Goal: Go to known website: Go to known website

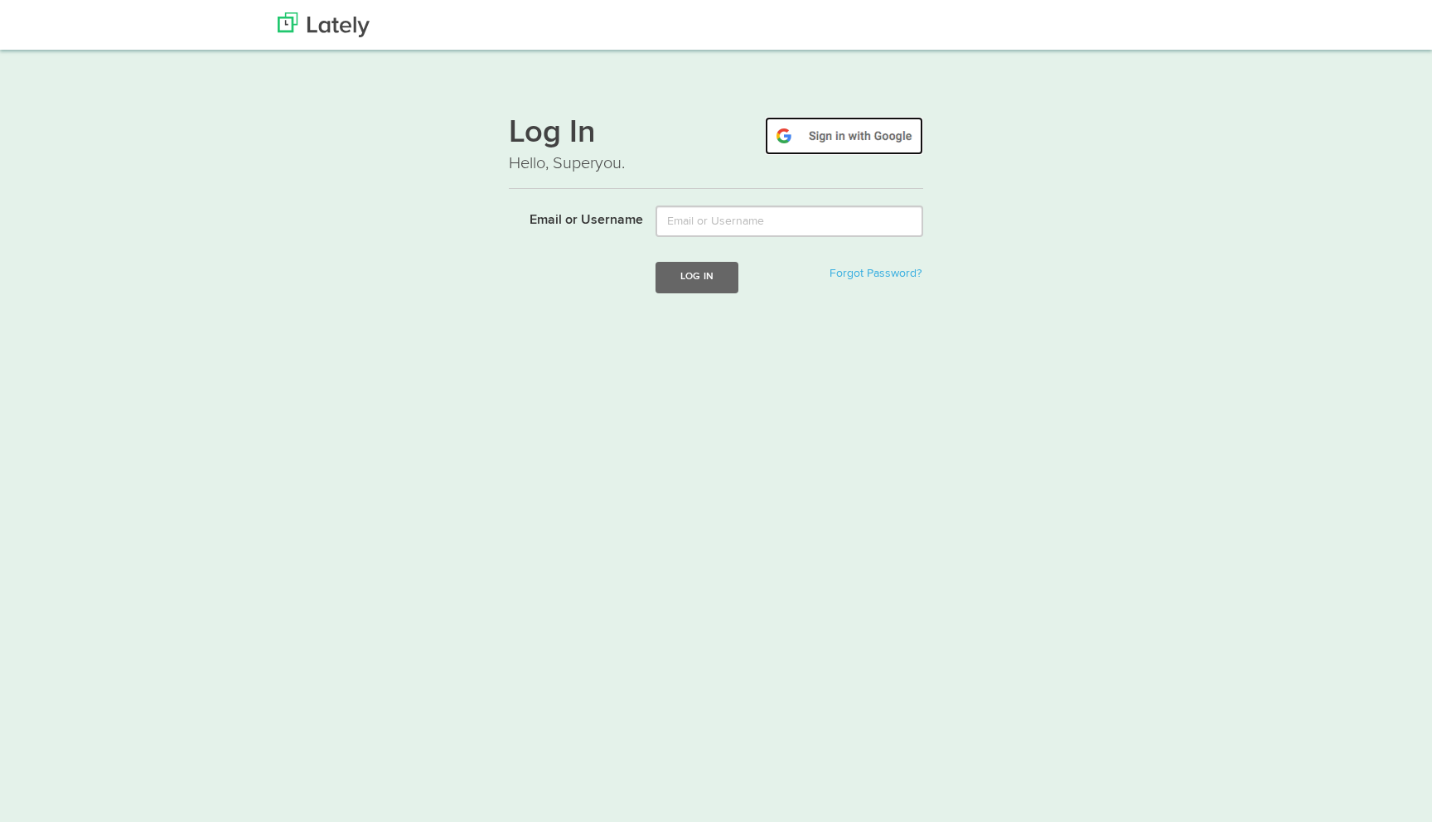
click at [839, 133] on img at bounding box center [844, 136] width 158 height 38
